Goal: Transaction & Acquisition: Purchase product/service

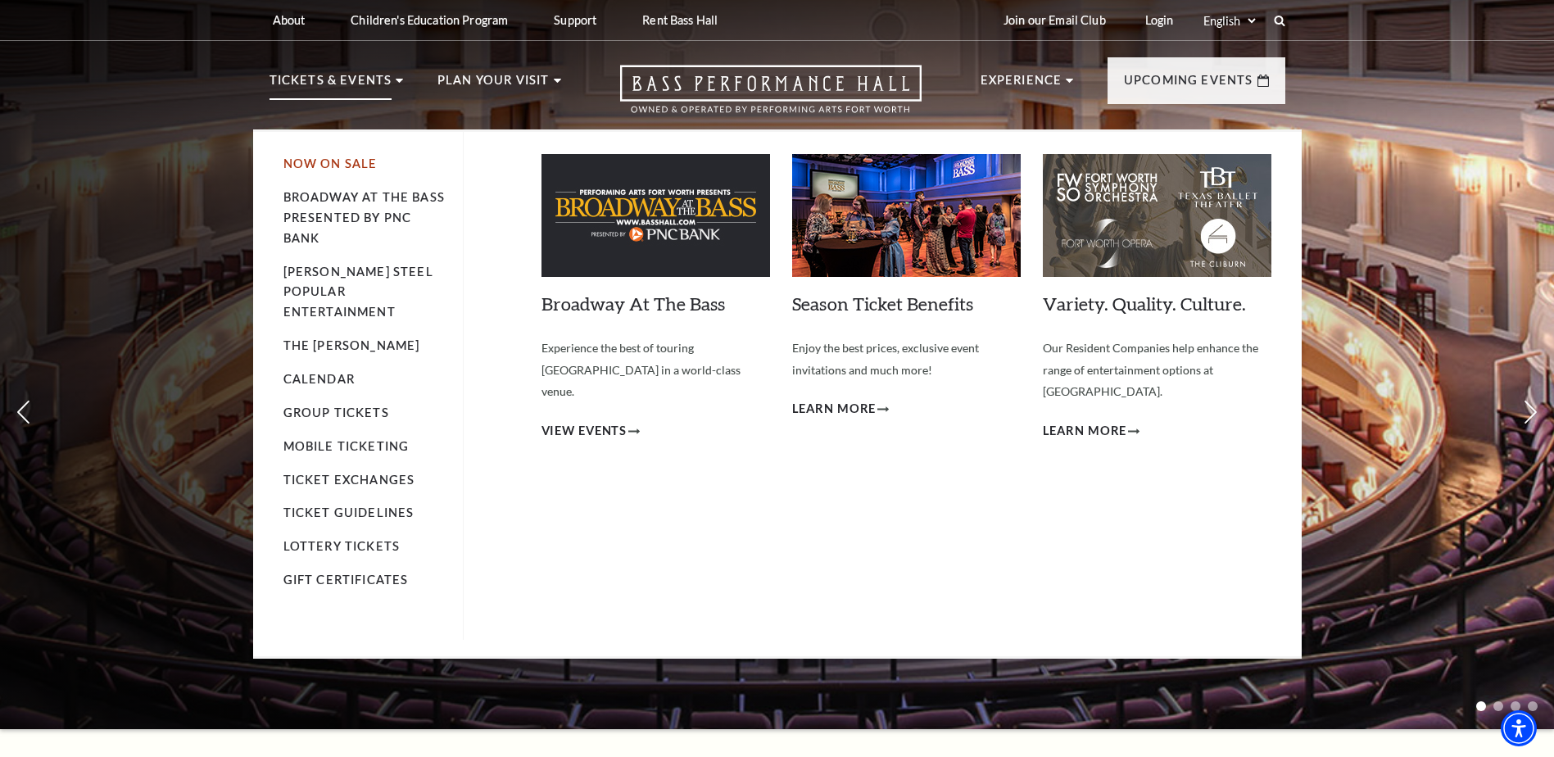
click at [337, 167] on link "Now On Sale" at bounding box center [330, 163] width 94 height 14
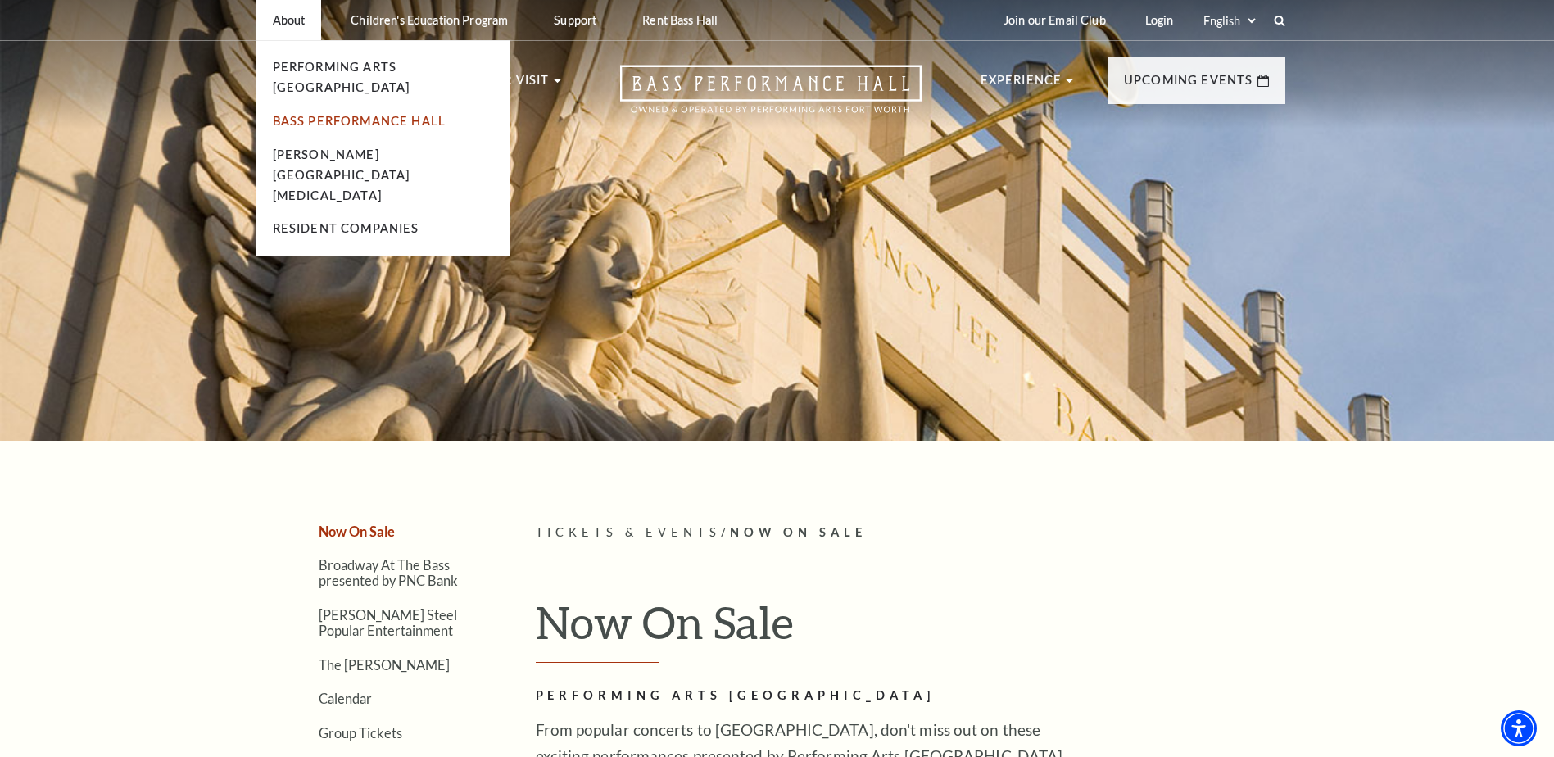
click at [380, 114] on link "Bass Performance Hall" at bounding box center [360, 121] width 174 height 14
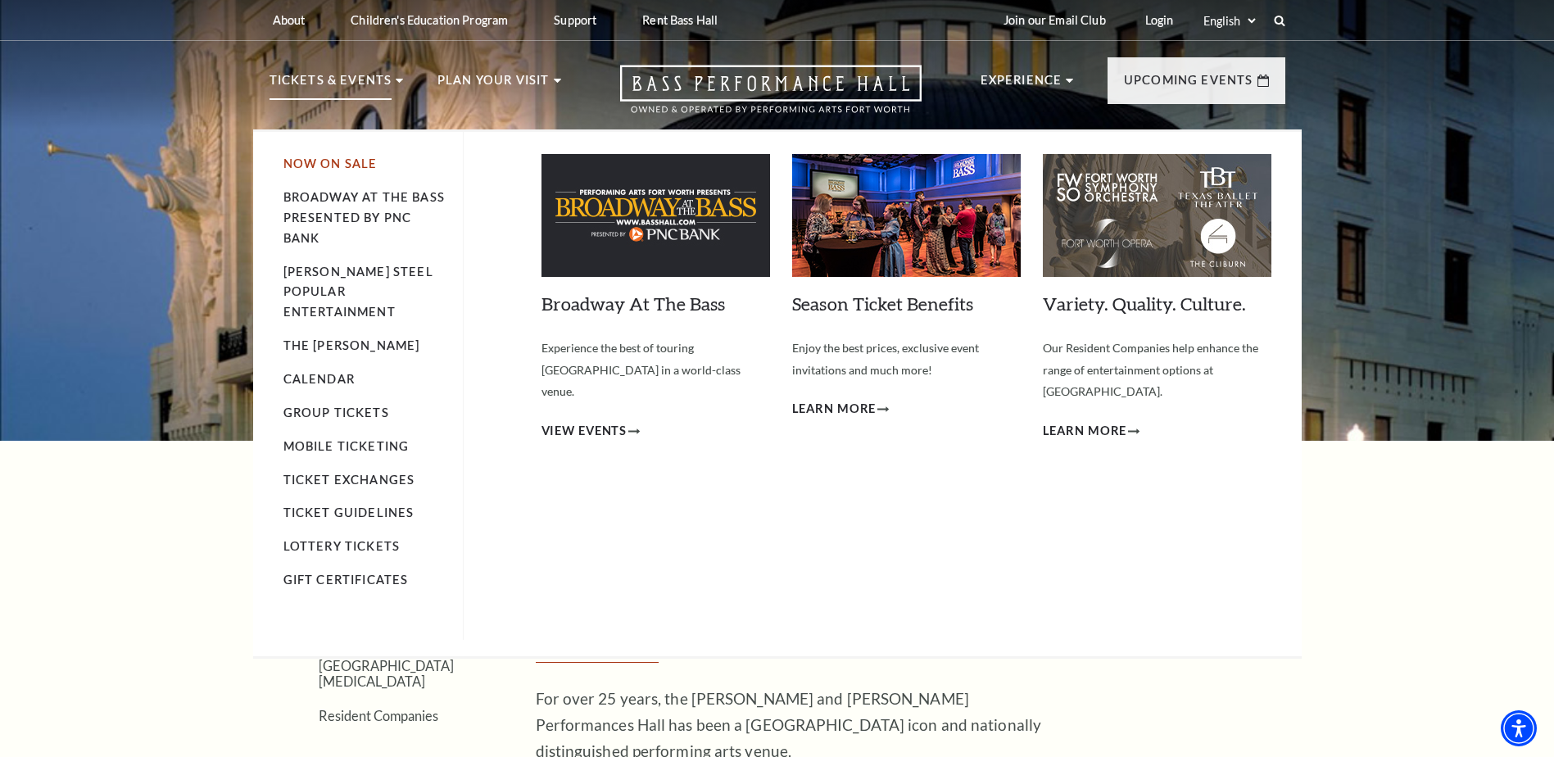
click at [342, 165] on link "Now On Sale" at bounding box center [330, 163] width 94 height 14
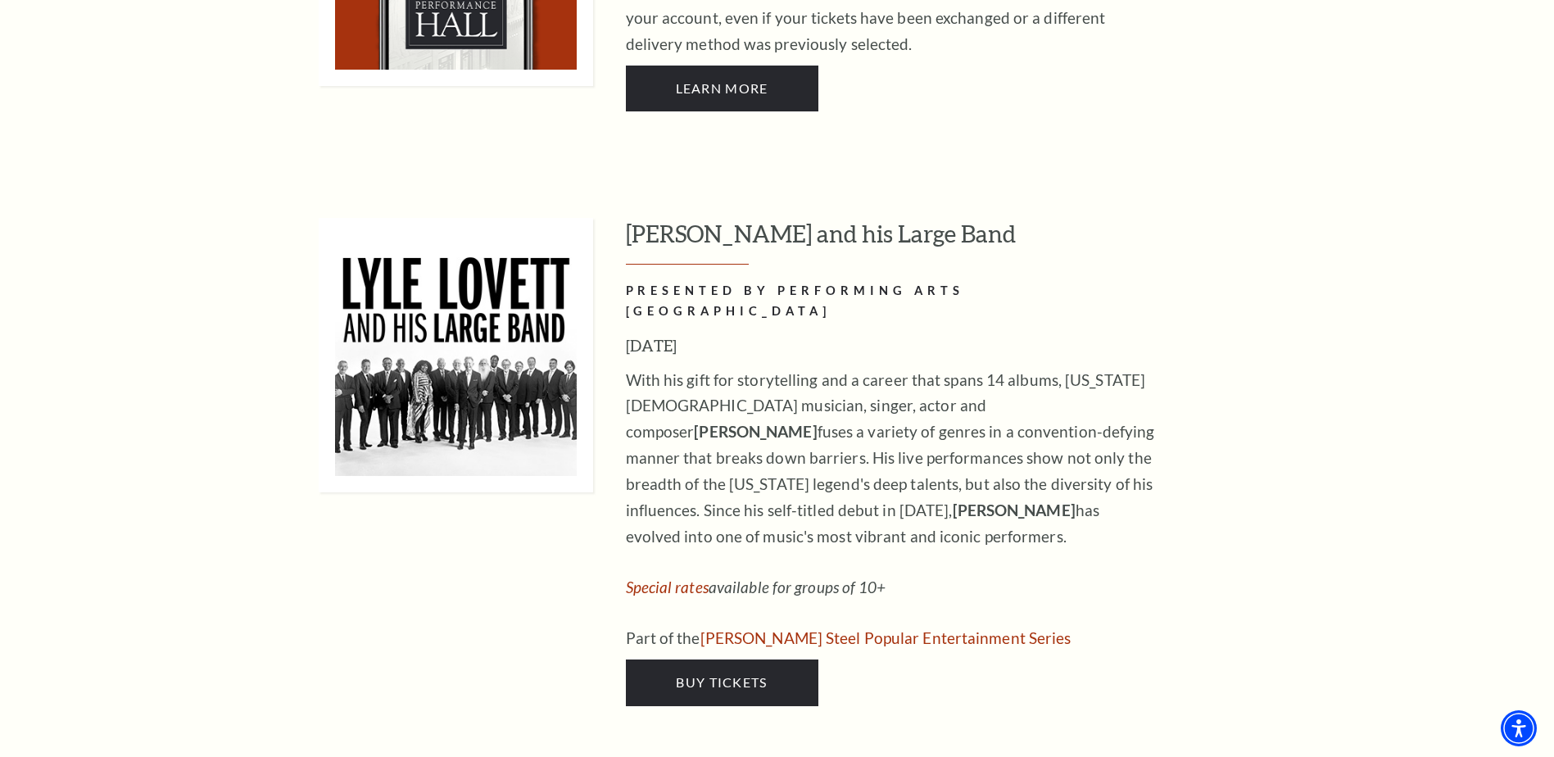
scroll to position [1475, 0]
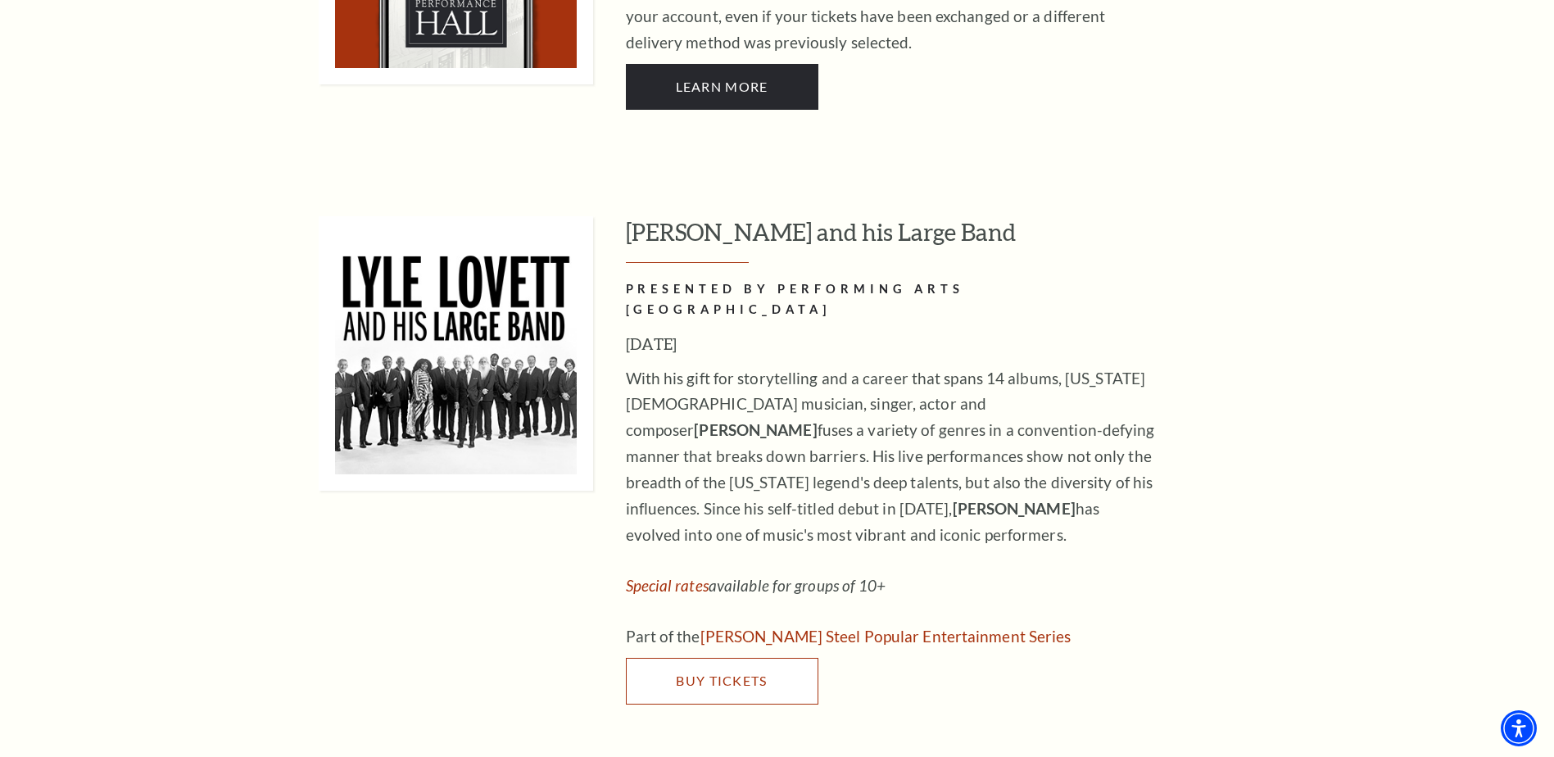
click at [718, 673] on span "Buy Tickets" at bounding box center [721, 681] width 91 height 16
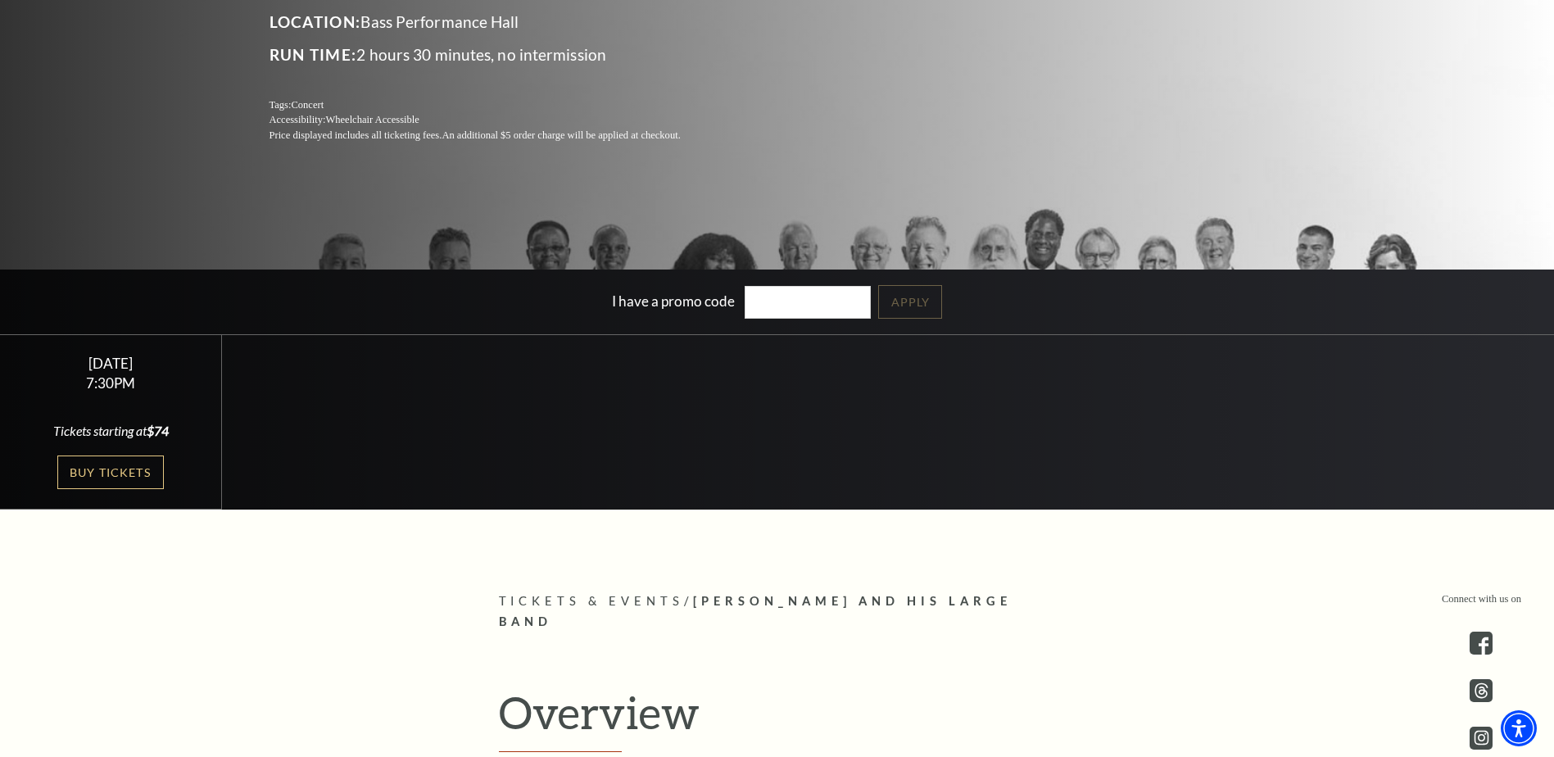
scroll to position [328, 0]
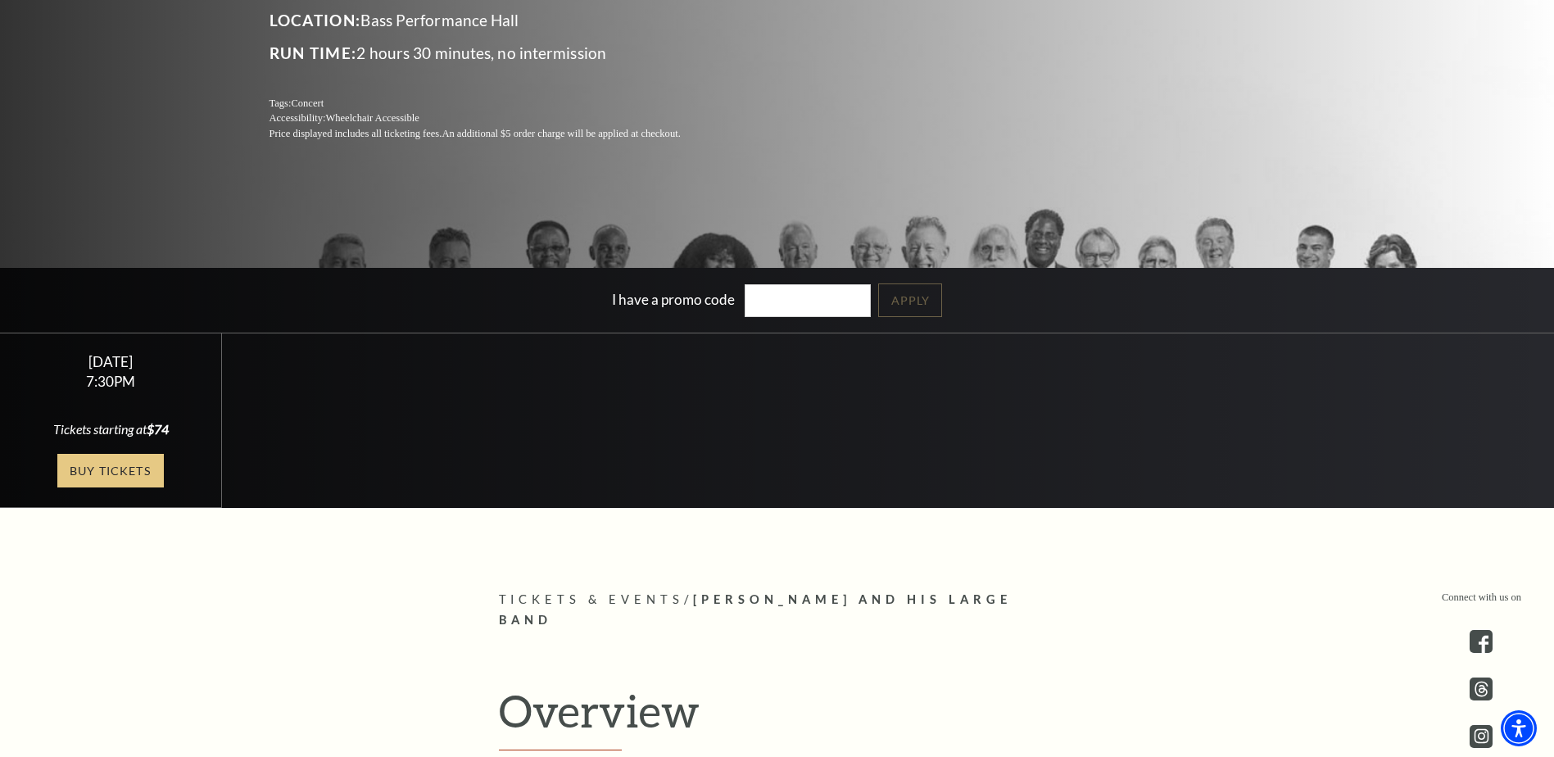
click at [115, 471] on link "Buy Tickets" at bounding box center [110, 471] width 107 height 34
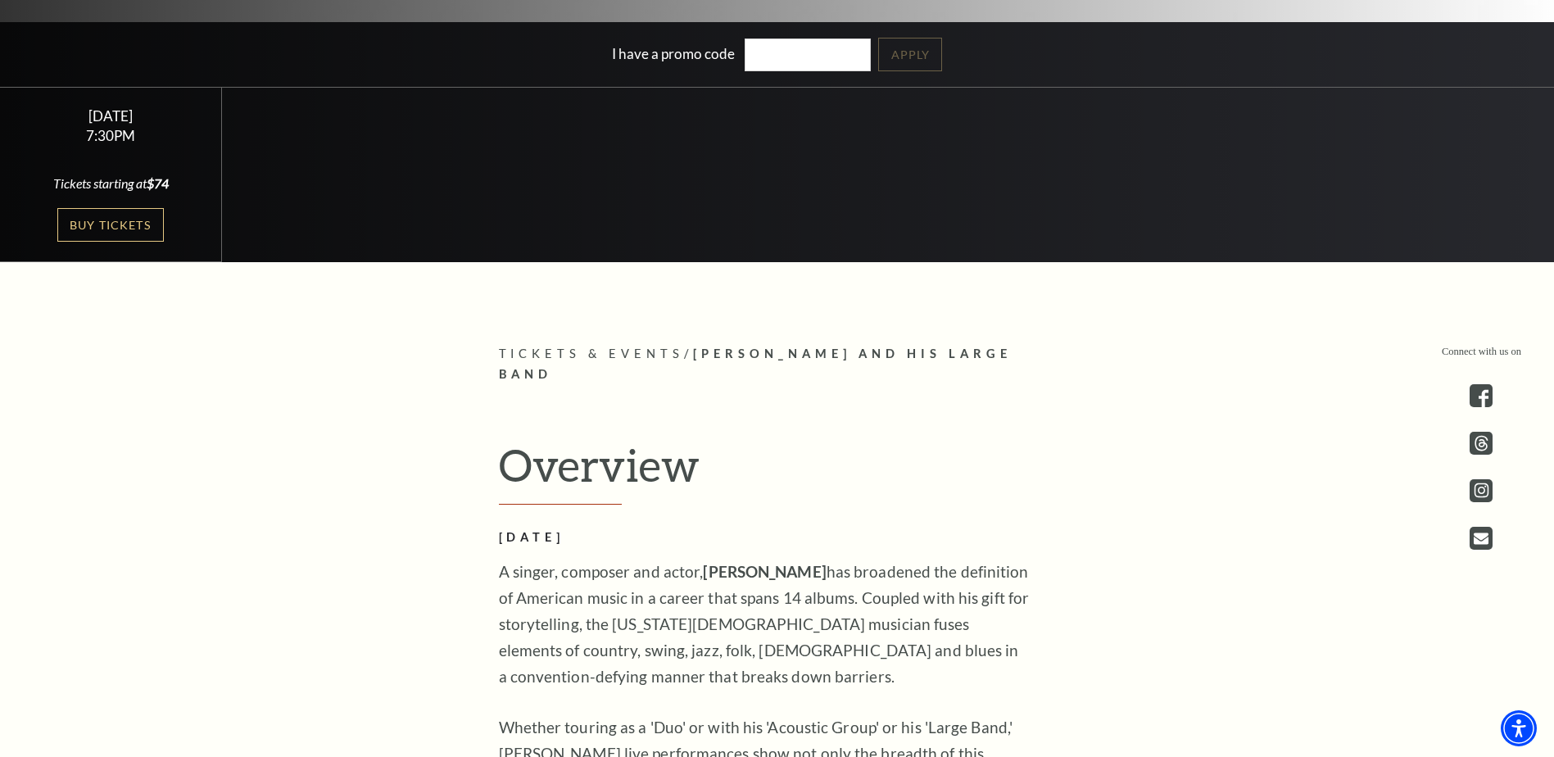
scroll to position [676, 0]
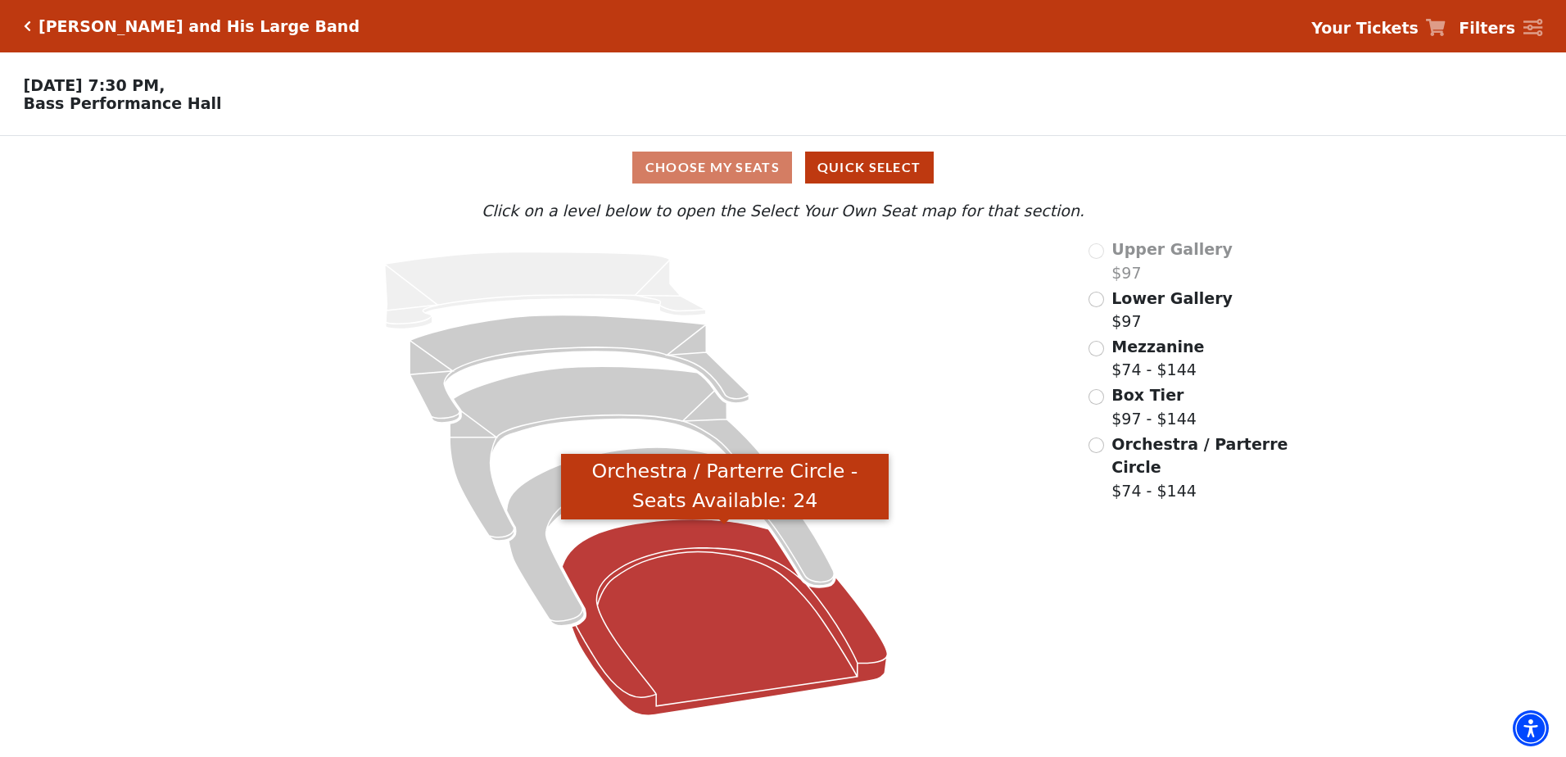
click at [686, 555] on icon "Orchestra / Parterre Circle - Seats Available: 24" at bounding box center [724, 617] width 325 height 197
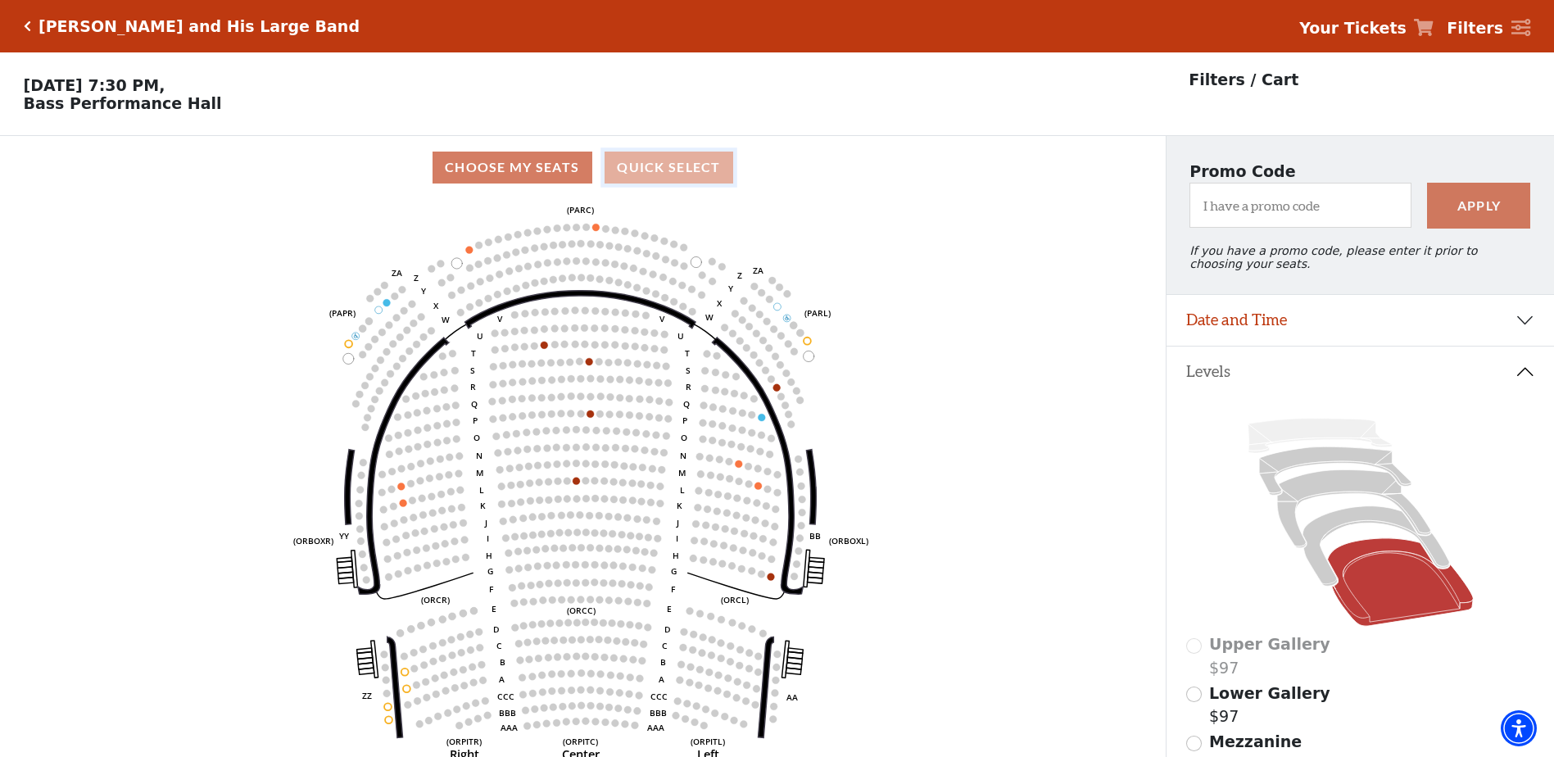
click at [725, 184] on button "Quick Select" at bounding box center [669, 168] width 129 height 32
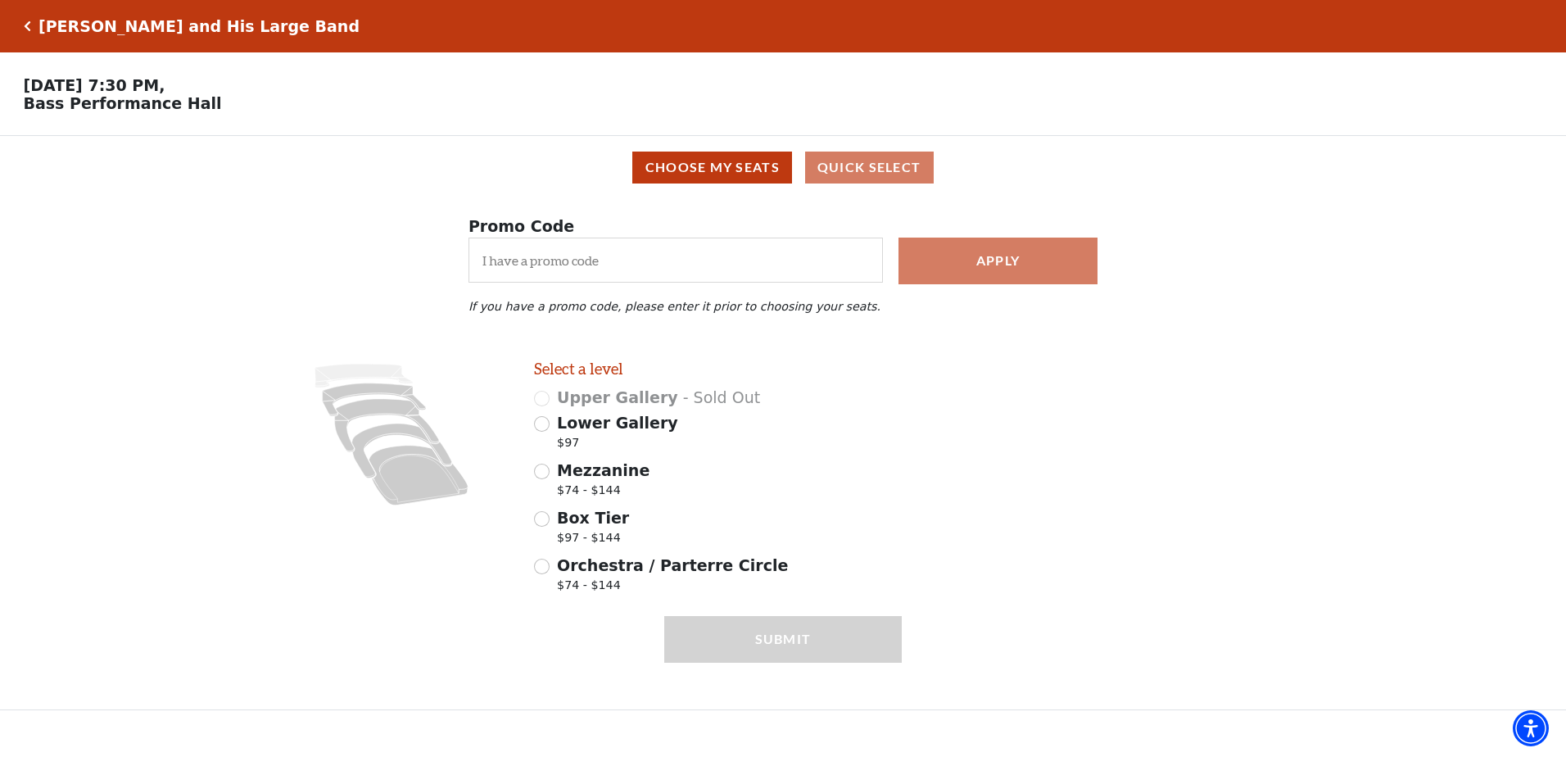
click at [555, 580] on div "Orchestra / Parterre Circle $74 - $144" at bounding box center [718, 577] width 369 height 46
click at [548, 537] on div "Box Tier $97 - $144" at bounding box center [718, 529] width 369 height 46
click at [548, 527] on input "Box Tier $97 - $144" at bounding box center [542, 519] width 16 height 16
radio input "true"
click at [931, 402] on input "Premium $144.00" at bounding box center [934, 399] width 16 height 16
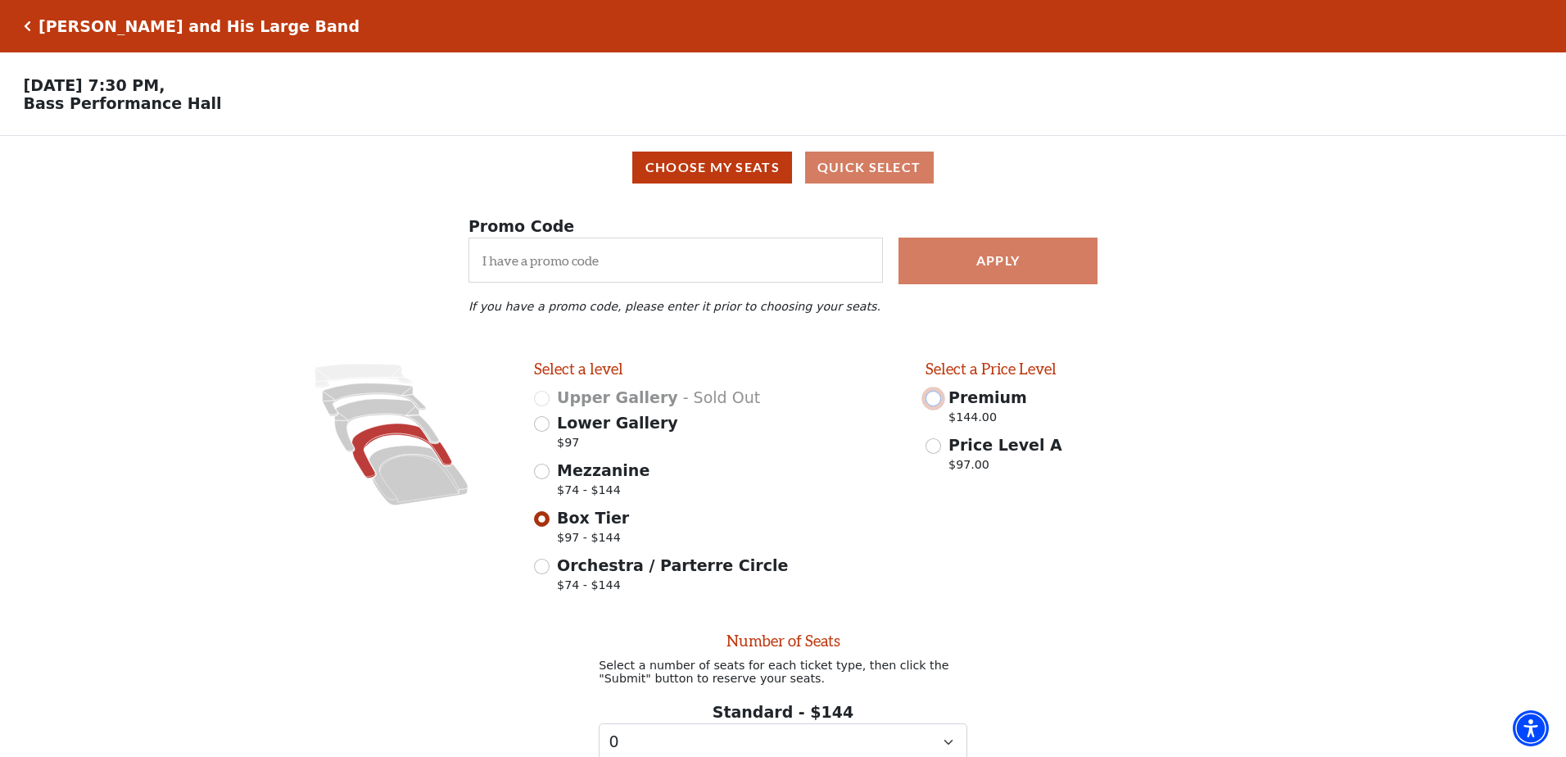
radio input "false"
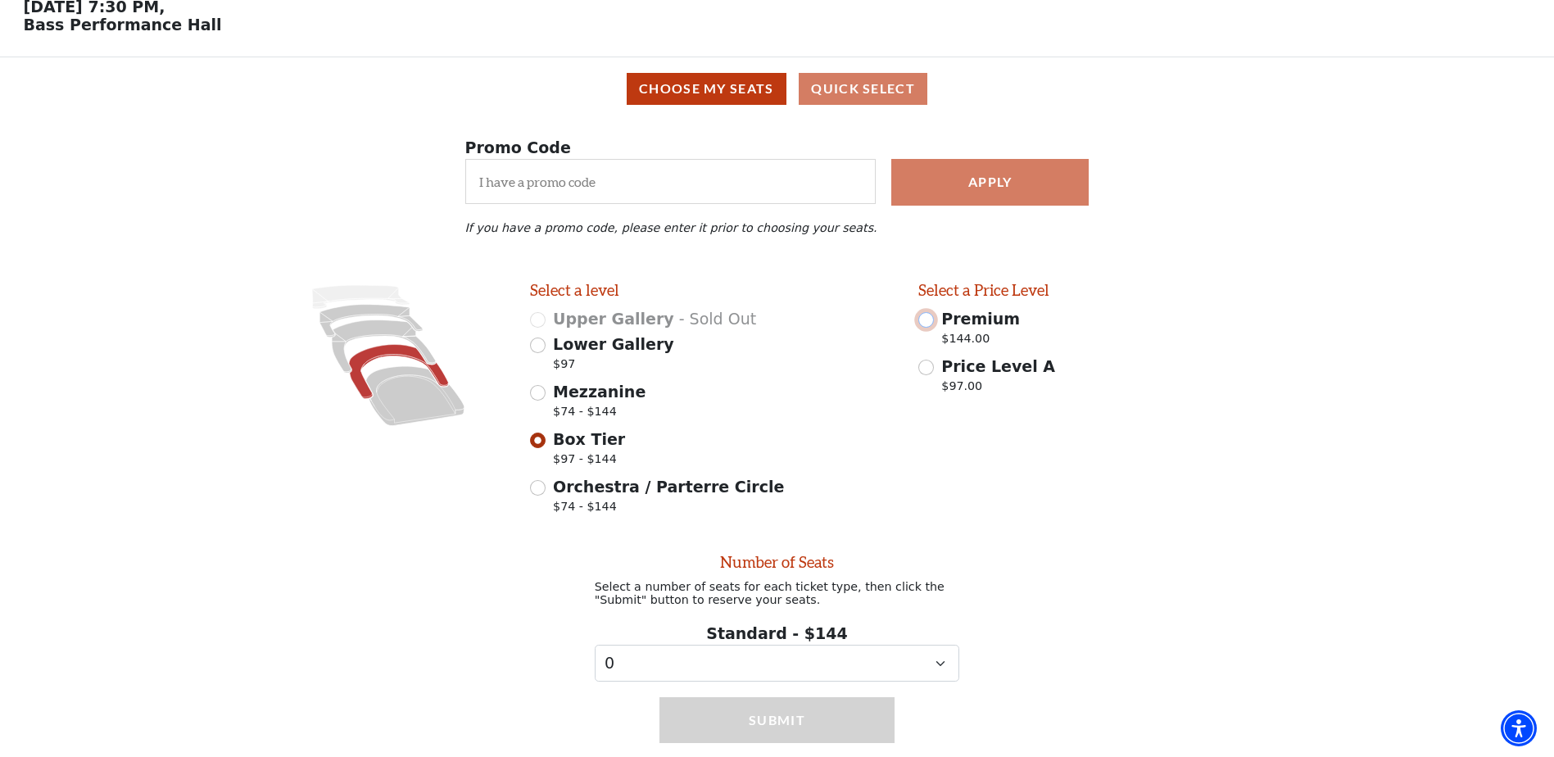
scroll to position [142, 0]
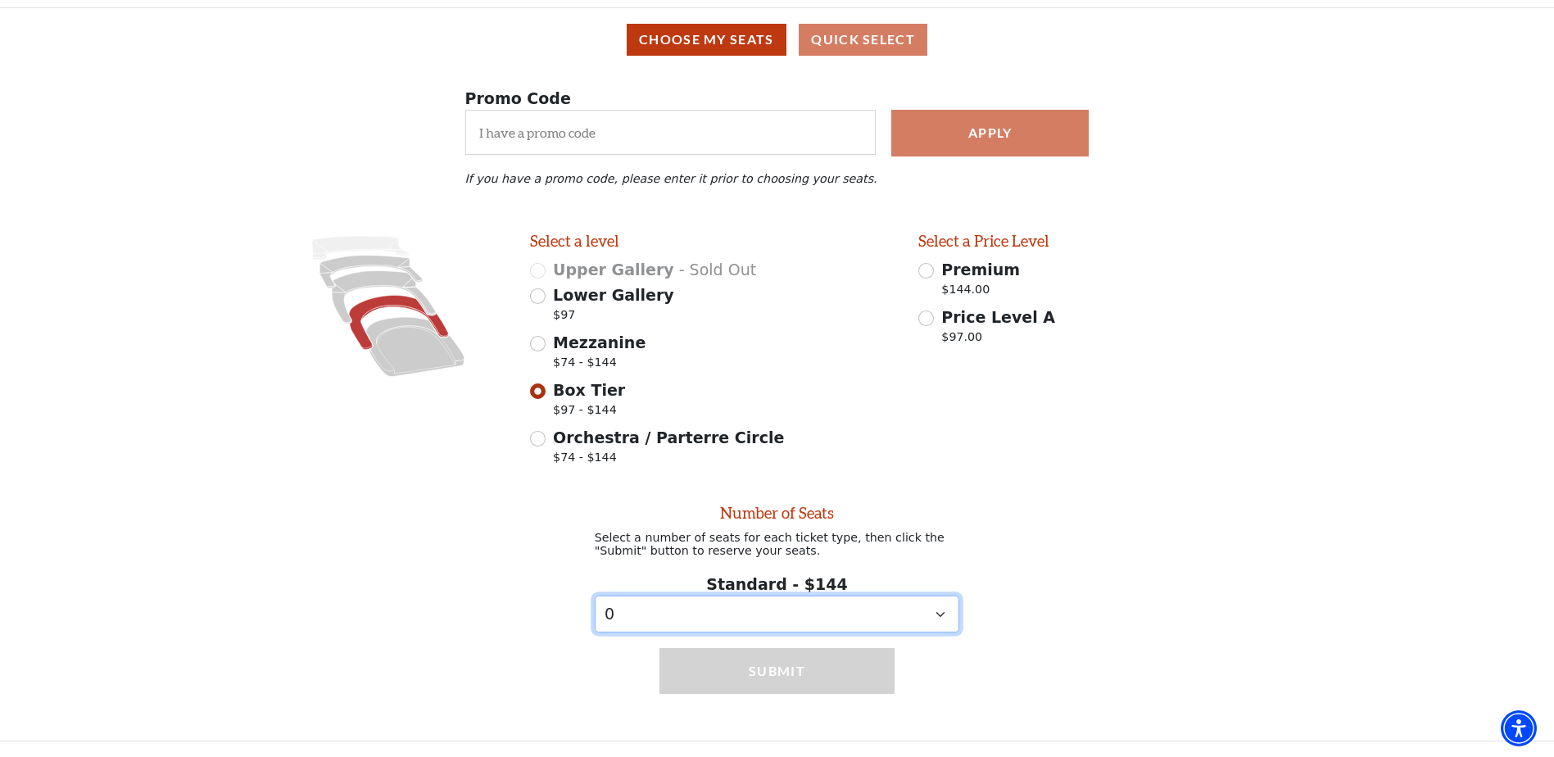
click at [874, 626] on select "0 1 2 3 4 5 6" at bounding box center [777, 614] width 365 height 37
select select "4"
click at [595, 596] on select "0 1 2 3 4 5 6" at bounding box center [777, 614] width 365 height 37
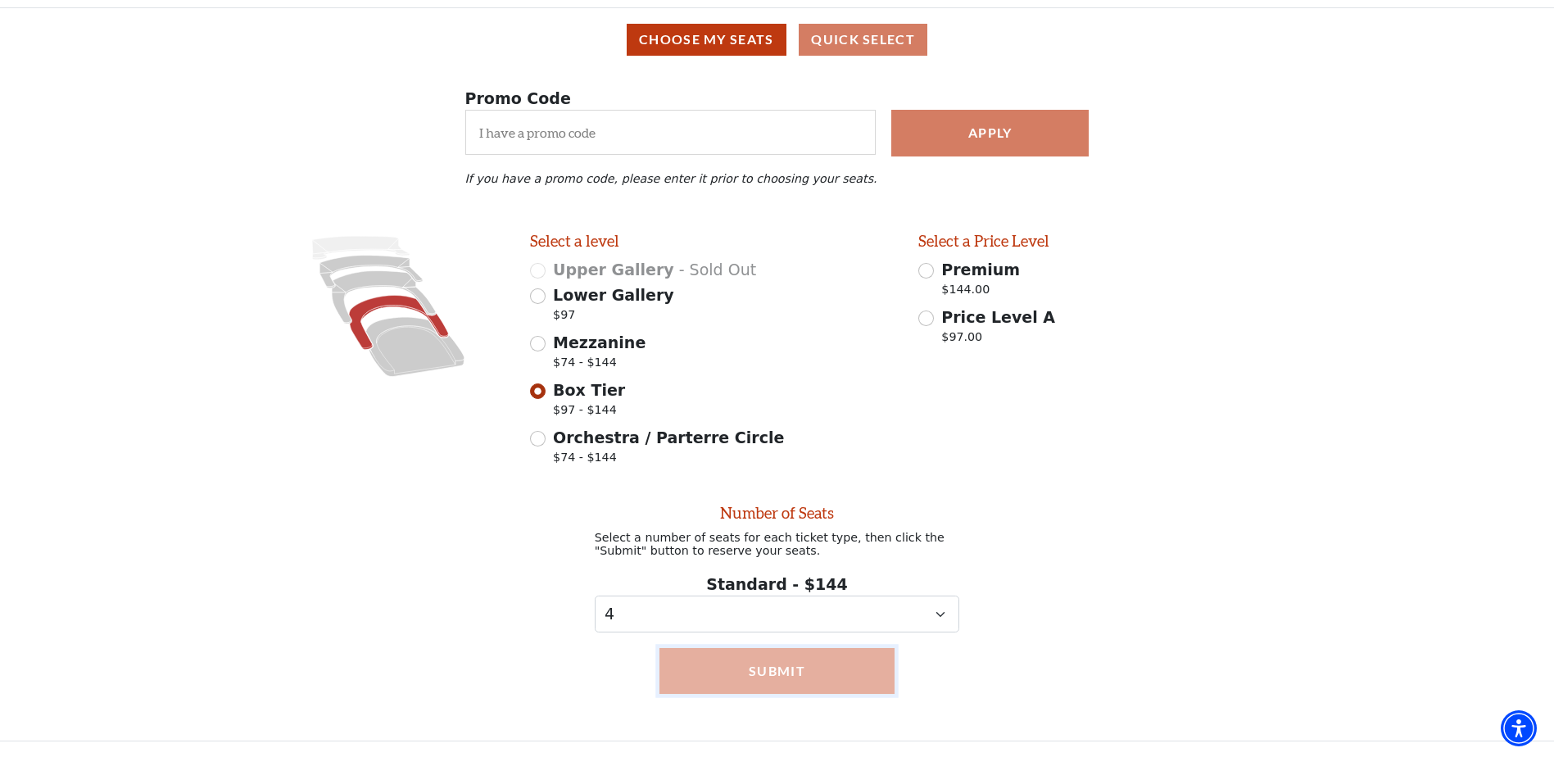
click at [800, 680] on button "Submit" at bounding box center [777, 671] width 236 height 46
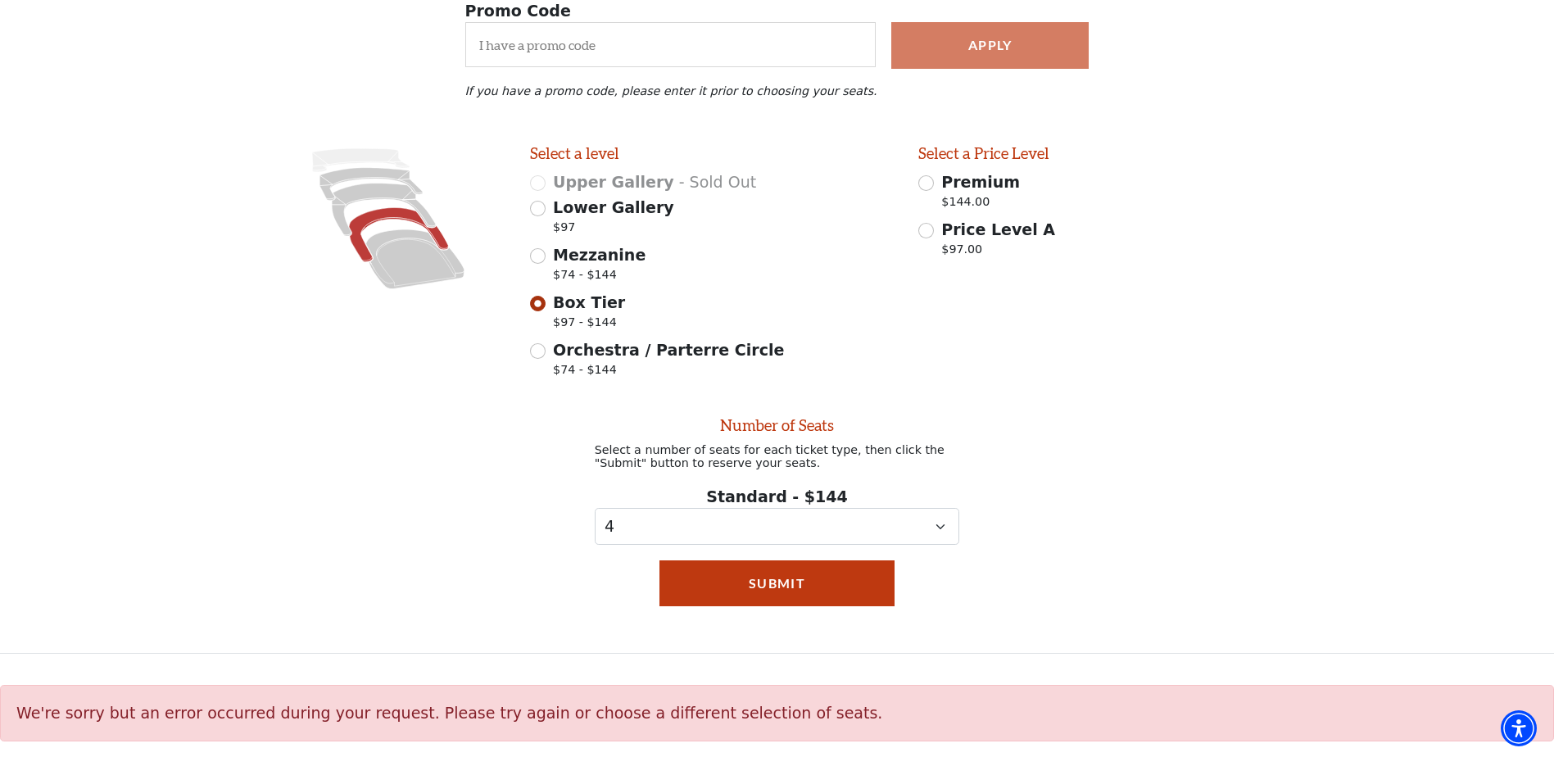
scroll to position [229, 0]
click at [821, 583] on button "Submit" at bounding box center [777, 583] width 236 height 46
click at [930, 181] on input "Premium $144.00" at bounding box center [926, 183] width 16 height 16
radio input "true"
click at [850, 596] on button "Submit" at bounding box center [777, 583] width 236 height 46
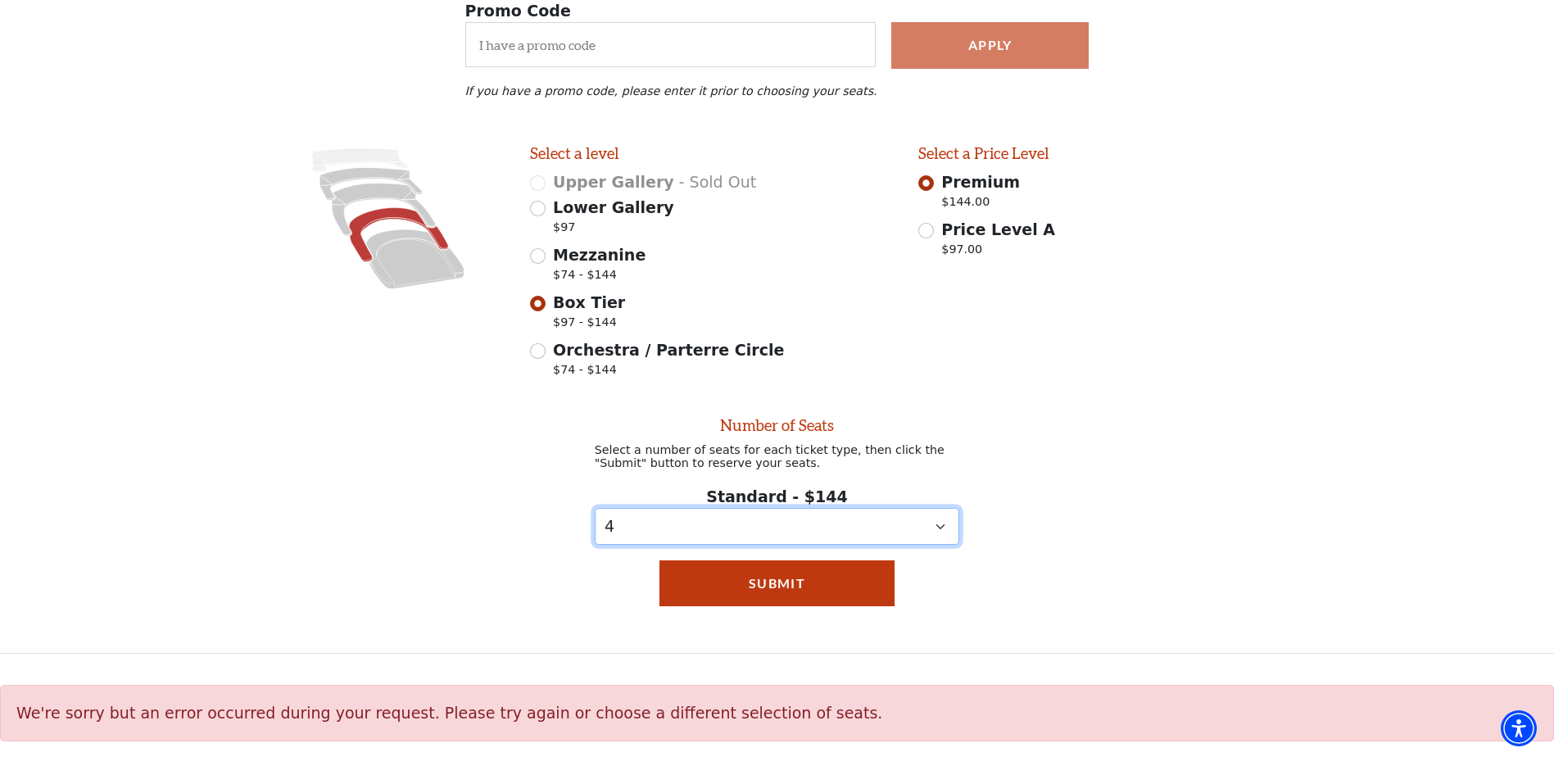
click at [913, 530] on select "0 1 2 3 4 5 6" at bounding box center [777, 526] width 365 height 37
click at [595, 508] on select "0 1 2 3 4 5 6" at bounding box center [777, 526] width 365 height 37
click at [1115, 508] on div "Number of Seats Select a number of seats for each ticket type, then click the "…" at bounding box center [777, 465] width 1554 height 160
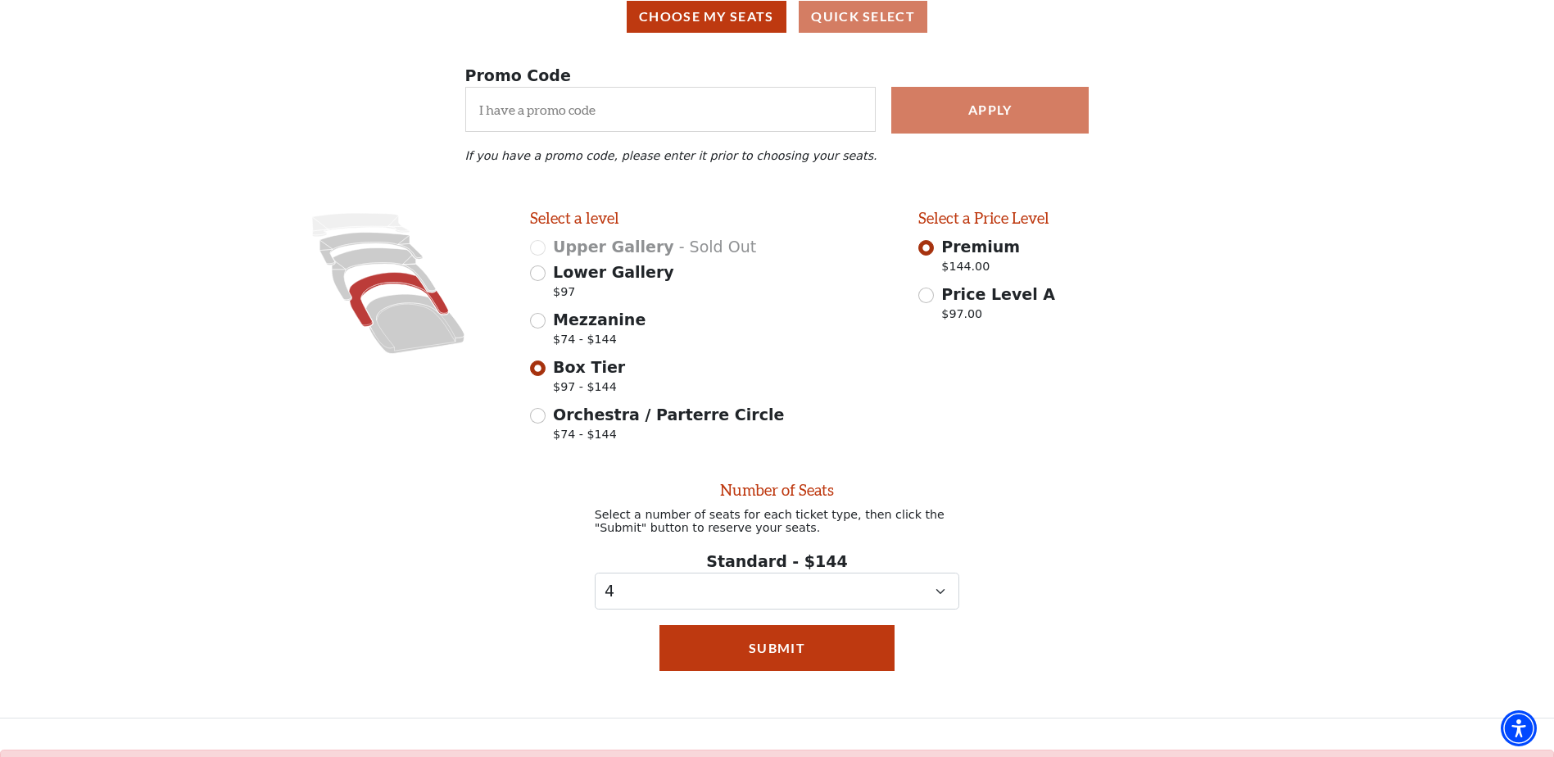
scroll to position [164, 0]
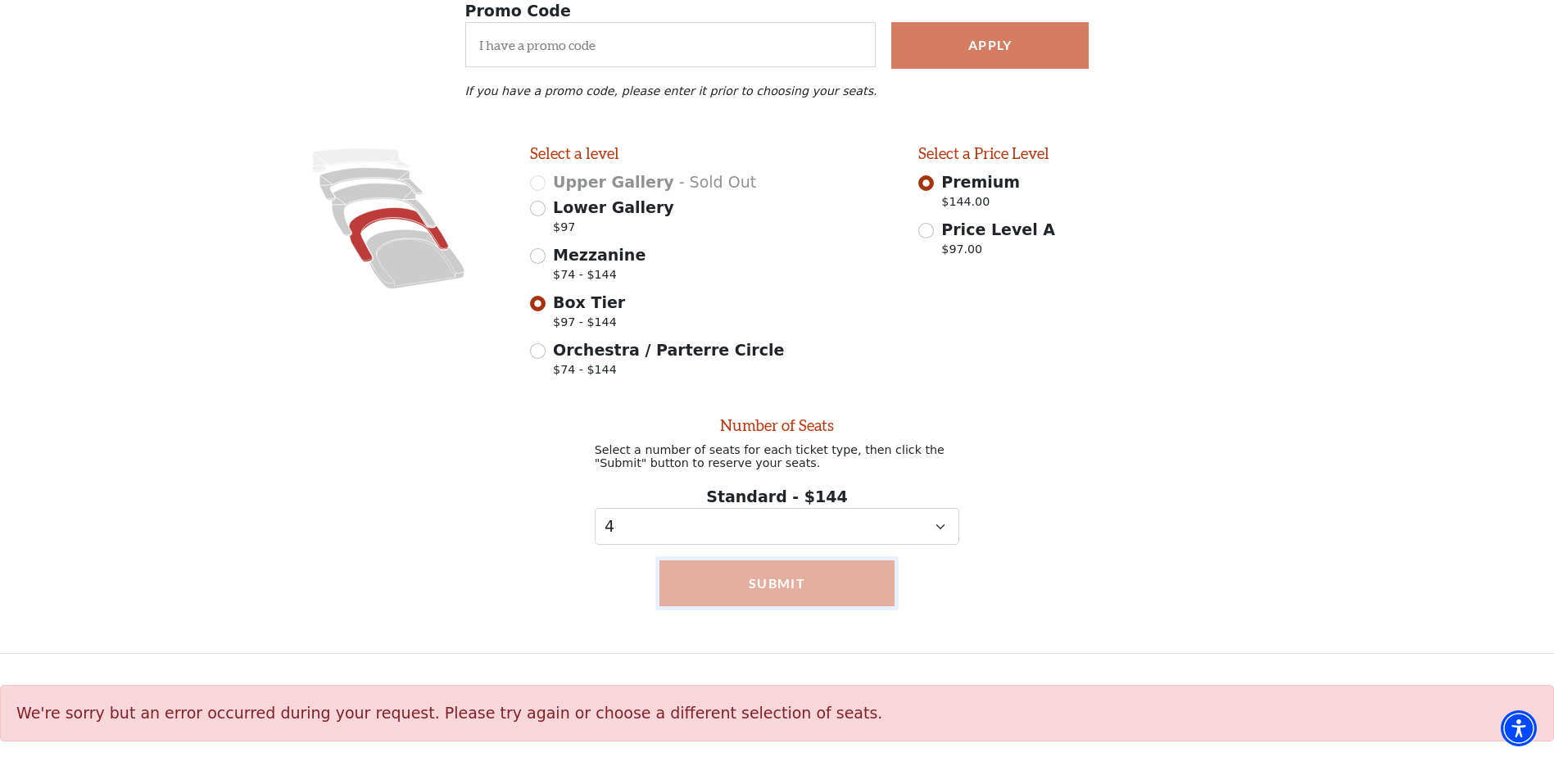
click at [845, 591] on button "Submit" at bounding box center [777, 583] width 236 height 46
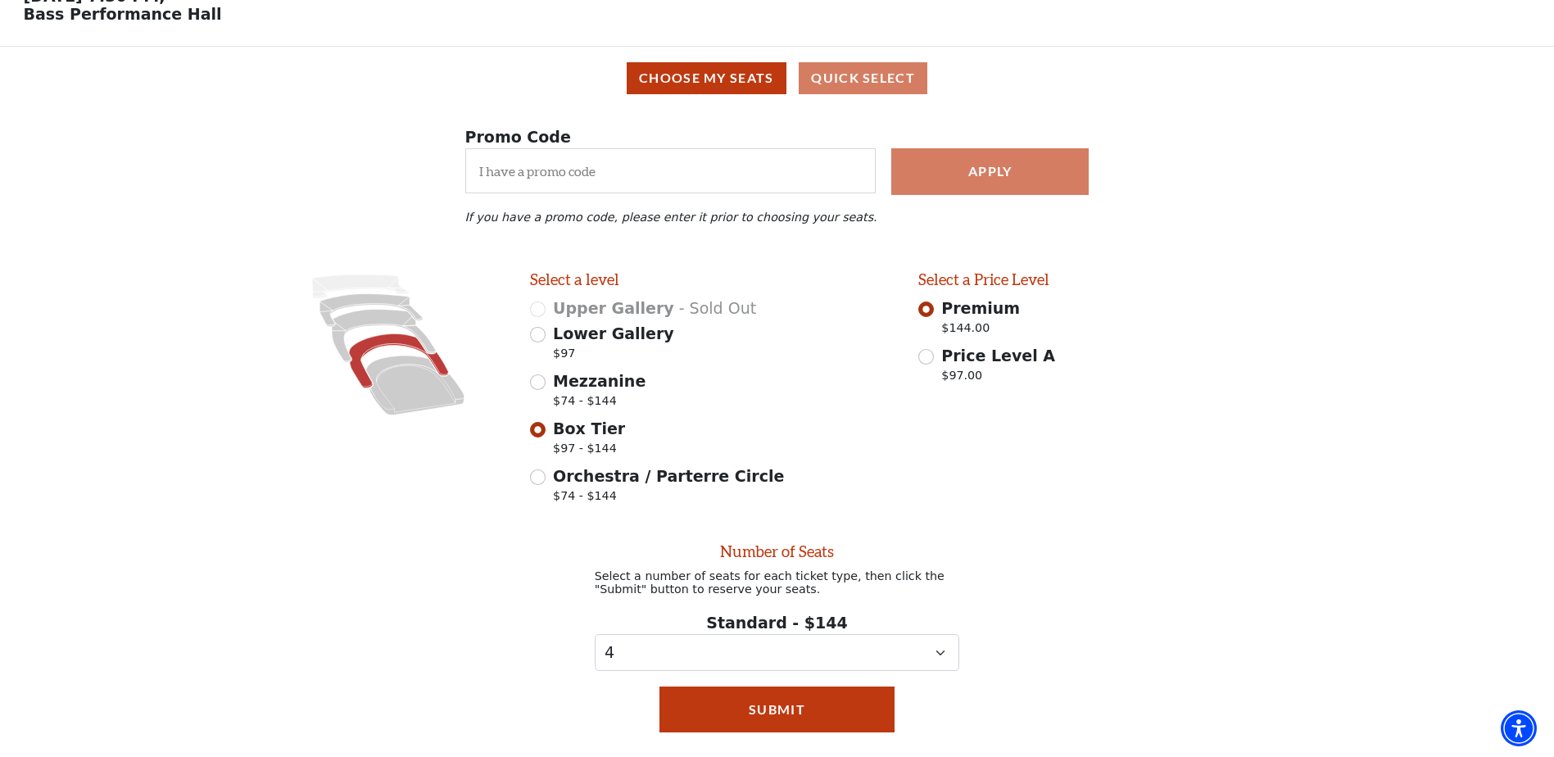
scroll to position [0, 0]
